Goal: Transaction & Acquisition: Purchase product/service

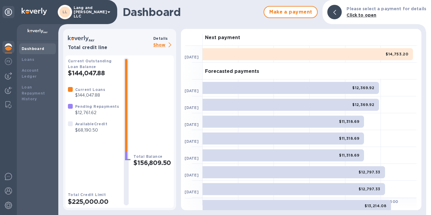
click at [162, 46] on p "Show" at bounding box center [163, 45] width 20 height 8
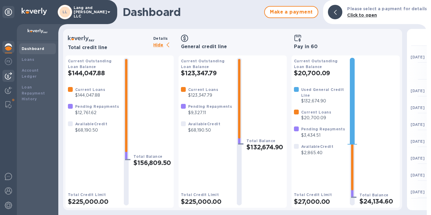
click at [9, 76] on img at bounding box center [8, 75] width 7 height 7
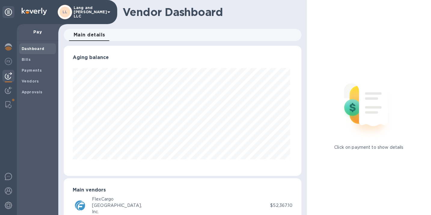
scroll to position [130, 235]
click at [26, 62] on span "Bills" at bounding box center [26, 60] width 9 height 6
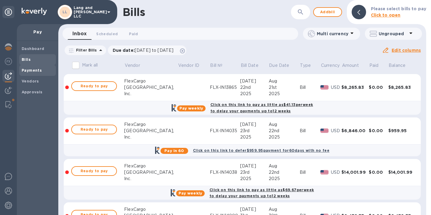
click at [33, 73] on div "Payments" at bounding box center [37, 70] width 37 height 11
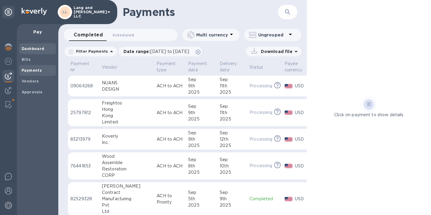
click at [32, 51] on span "Dashboard" at bounding box center [33, 49] width 23 height 6
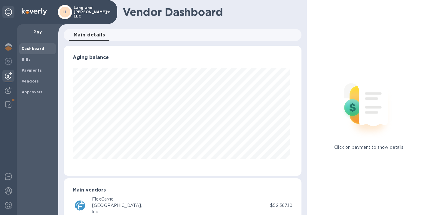
scroll to position [130, 235]
click at [42, 59] on span "Bills" at bounding box center [38, 60] width 32 height 6
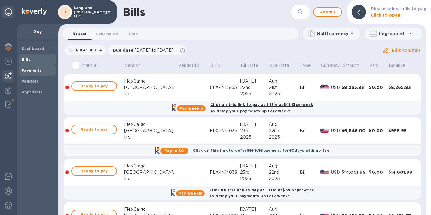
click at [45, 72] on span "Payments" at bounding box center [38, 70] width 32 height 6
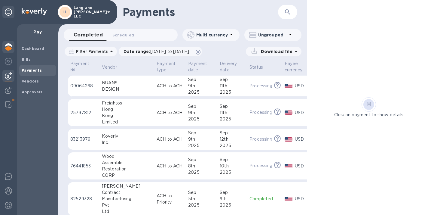
click at [8, 49] on img at bounding box center [8, 46] width 7 height 7
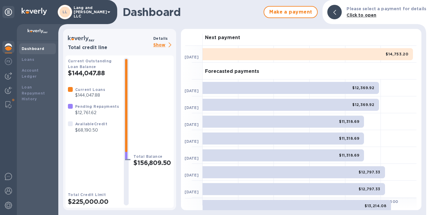
click at [158, 45] on p "Show" at bounding box center [163, 45] width 20 height 8
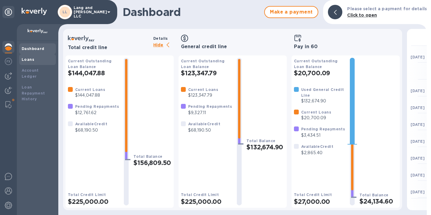
click at [39, 62] on div "Loans" at bounding box center [38, 60] width 32 height 6
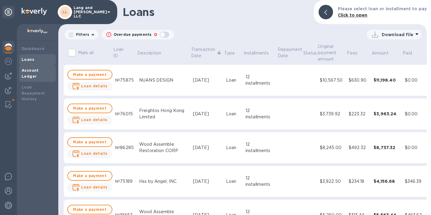
click at [36, 71] on b "Account Ledger" at bounding box center [30, 73] width 17 height 11
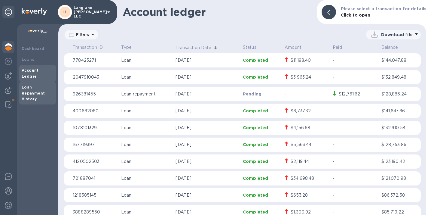
click at [35, 84] on div "Loan Repayment History" at bounding box center [38, 93] width 32 height 18
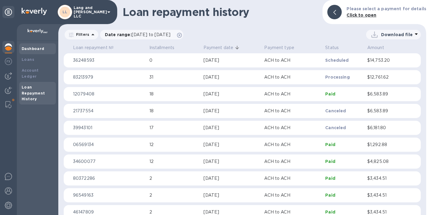
click at [33, 52] on div "Dashboard" at bounding box center [37, 48] width 37 height 11
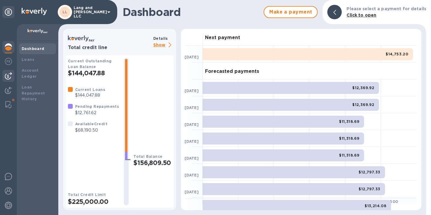
click at [10, 74] on img at bounding box center [8, 75] width 7 height 7
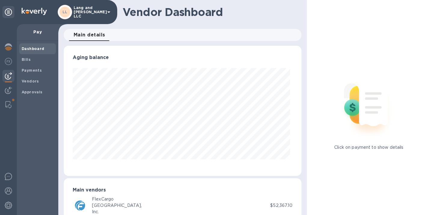
scroll to position [130, 235]
click at [34, 70] on b "Payments" at bounding box center [32, 70] width 20 height 5
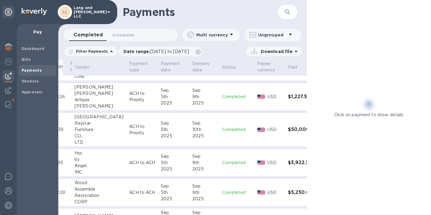
scroll to position [195, 27]
click at [169, 131] on td "[DATE]" at bounding box center [174, 129] width 32 height 34
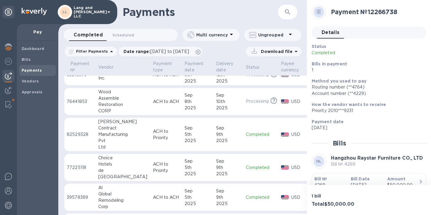
scroll to position [0, 4]
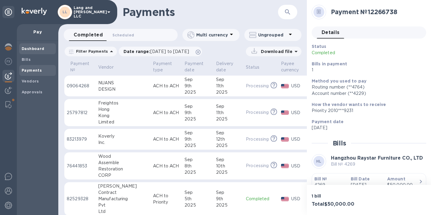
click at [30, 48] on b "Dashboard" at bounding box center [33, 48] width 23 height 5
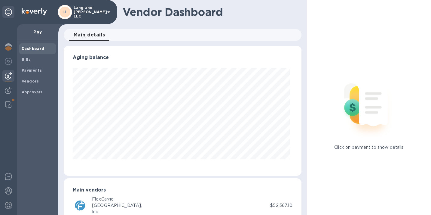
scroll to position [130, 235]
click at [32, 68] on b "Payments" at bounding box center [32, 70] width 20 height 5
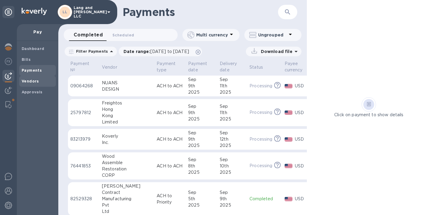
click at [35, 79] on b "Vendors" at bounding box center [30, 81] width 17 height 5
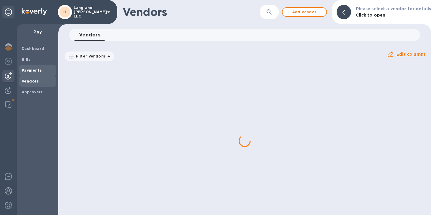
click at [33, 72] on span "Payments" at bounding box center [32, 70] width 20 height 6
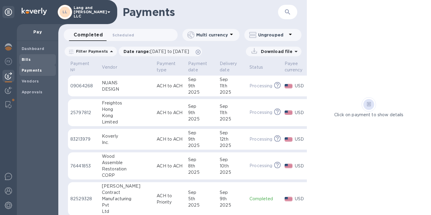
click at [32, 60] on span "Bills" at bounding box center [38, 60] width 32 height 6
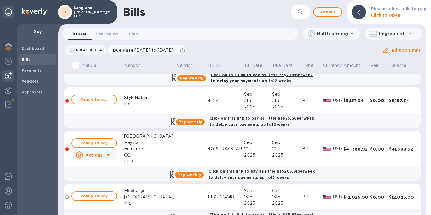
scroll to position [339, 0]
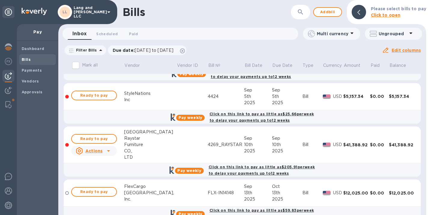
click at [187, 137] on td at bounding box center [192, 144] width 31 height 37
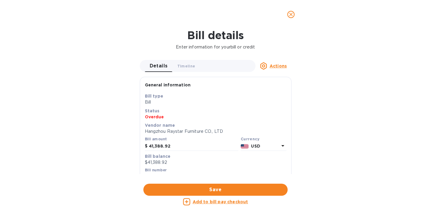
click at [290, 16] on icon "close" at bounding box center [291, 15] width 4 height 4
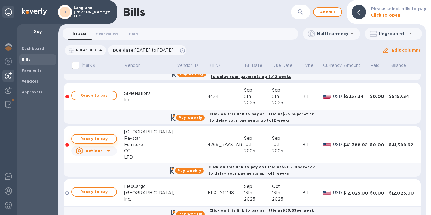
click at [96, 140] on span "Ready to pay" at bounding box center [94, 138] width 35 height 7
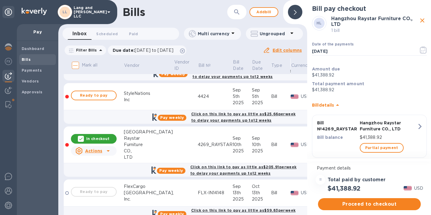
scroll to position [10, 0]
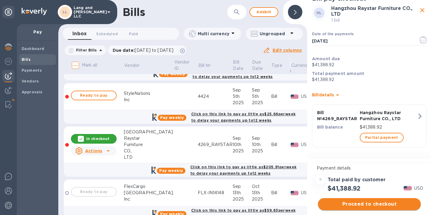
click at [371, 202] on span "Proceed to checkout" at bounding box center [369, 203] width 93 height 7
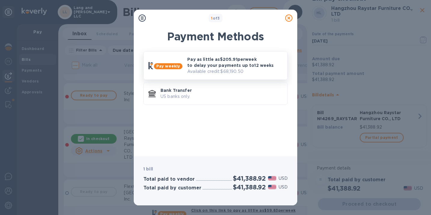
click at [234, 68] on p "Available credit: $68,190.50" at bounding box center [234, 71] width 95 height 6
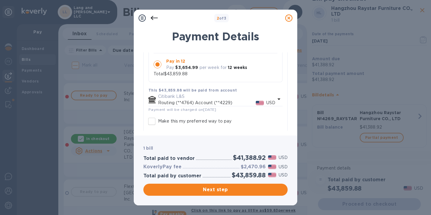
scroll to position [106, 0]
click at [155, 121] on input "Make this my preferred way to pay" at bounding box center [152, 120] width 13 height 13
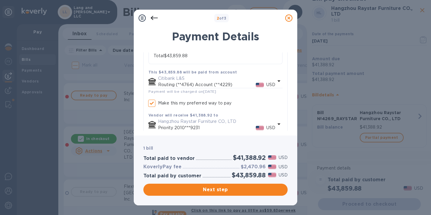
checkbox input "true"
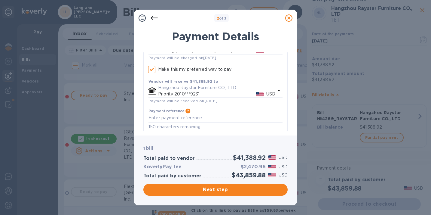
scroll to position [179, 0]
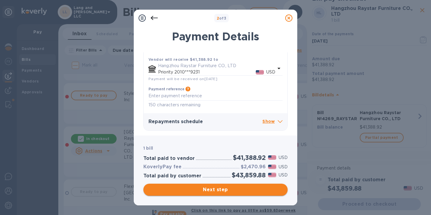
click at [221, 190] on span "Next step" at bounding box center [215, 189] width 135 height 7
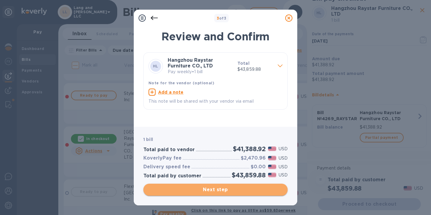
click at [220, 186] on button "Next step" at bounding box center [215, 189] width 144 height 12
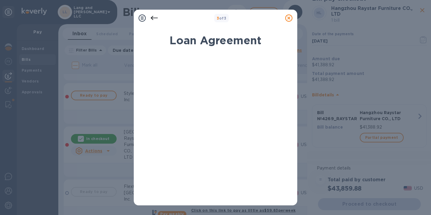
scroll to position [128, 0]
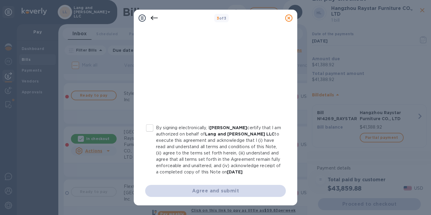
click at [149, 123] on input "By signing electronically, I [PERSON_NAME] certify that I am authorized on beha…" at bounding box center [149, 127] width 13 height 13
checkbox input "true"
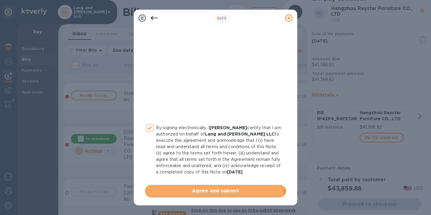
click at [214, 189] on span "Agree and submit" at bounding box center [215, 190] width 131 height 7
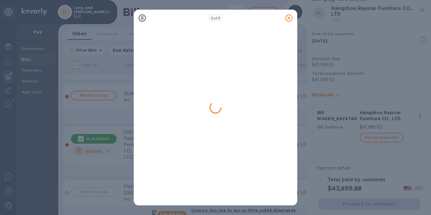
scroll to position [0, 0]
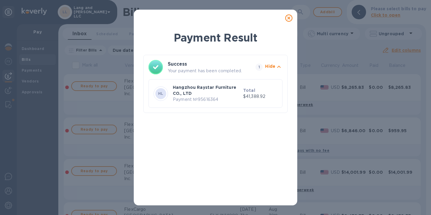
click at [289, 18] on icon at bounding box center [288, 17] width 7 height 7
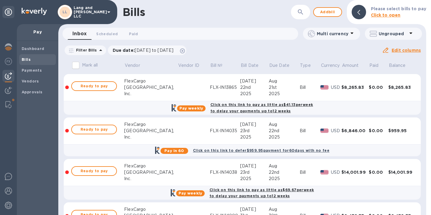
click at [289, 18] on icon at bounding box center [288, 17] width 7 height 7
click at [32, 70] on b "Payments" at bounding box center [32, 70] width 20 height 5
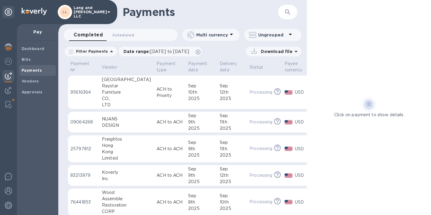
click at [157, 92] on p "ACH to Priority" at bounding box center [170, 92] width 27 height 13
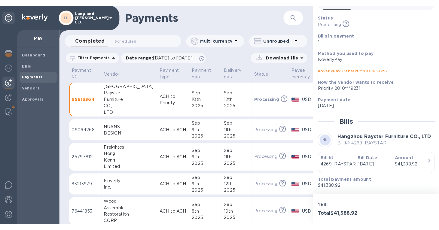
scroll to position [32, 0]
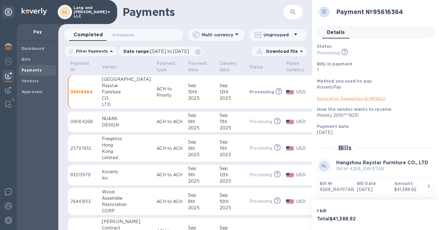
click at [157, 92] on p "ACH to Priority" at bounding box center [170, 92] width 27 height 13
click at [164, 91] on td "ACH to Priority" at bounding box center [170, 92] width 32 height 34
click at [250, 91] on p "Processing" at bounding box center [262, 92] width 25 height 6
click at [304, 7] on div "Payments ​" at bounding box center [185, 12] width 254 height 24
click at [295, 96] on div "USD" at bounding box center [304, 92] width 18 height 9
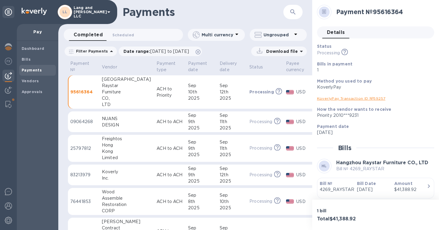
click at [284, 127] on td "USD" at bounding box center [299, 122] width 31 height 21
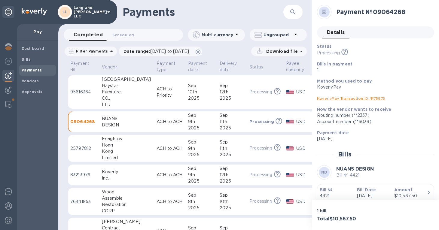
click at [284, 98] on td "USD" at bounding box center [299, 92] width 31 height 34
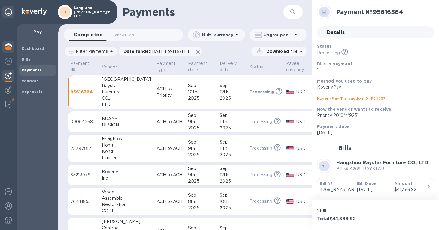
click at [11, 48] on img at bounding box center [8, 46] width 7 height 7
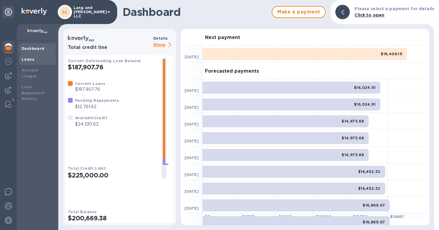
click at [37, 58] on div "Loans" at bounding box center [38, 60] width 32 height 6
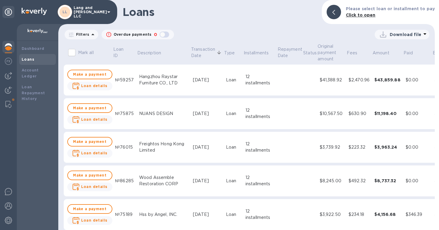
click at [405, 37] on p "Download file" at bounding box center [406, 35] width 32 height 6
click at [386, 52] on li "XLSX file" at bounding box center [402, 49] width 41 height 17
